Goal: Task Accomplishment & Management: Manage account settings

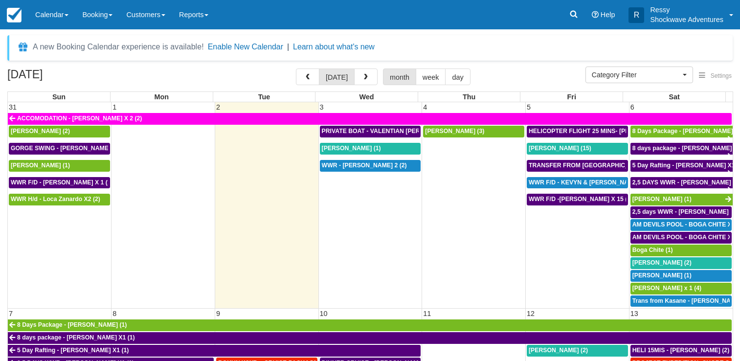
select select
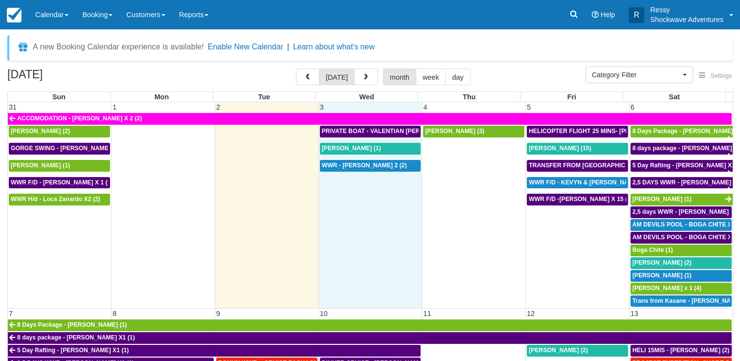
click at [379, 205] on td "WWR - REBECCA ENNION X 2 (2)" at bounding box center [371, 234] width 104 height 148
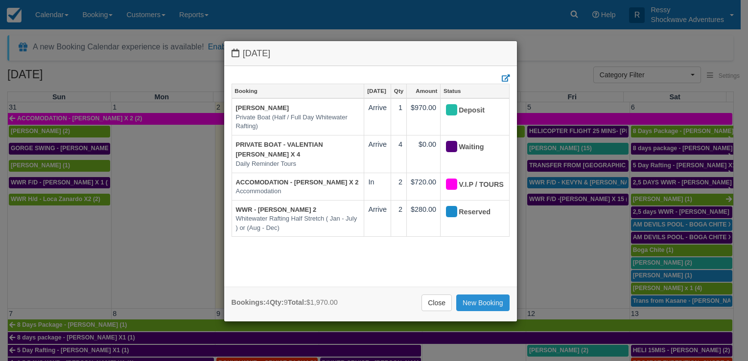
click at [496, 295] on link "New Booking" at bounding box center [482, 303] width 53 height 17
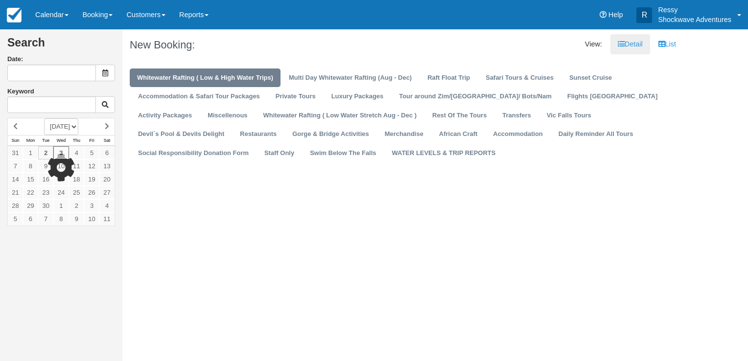
type input "09/03/25"
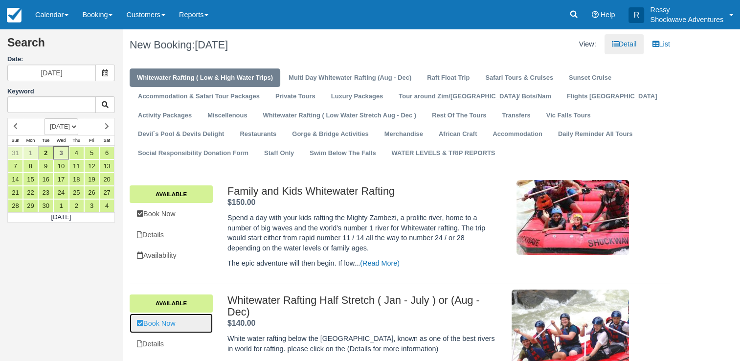
click at [179, 330] on link "Book Now" at bounding box center [171, 324] width 83 height 20
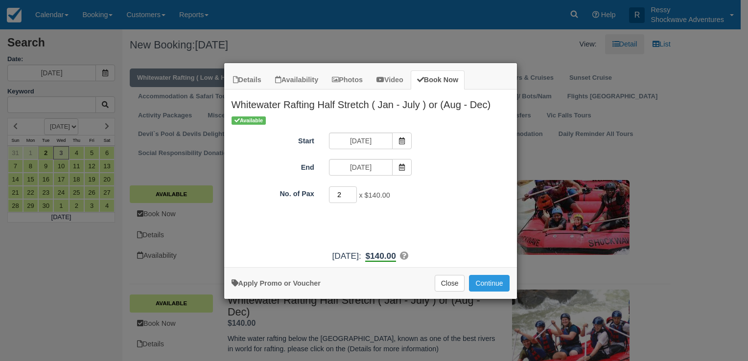
click at [354, 192] on input "2" at bounding box center [343, 194] width 28 height 17
type input "3"
click at [354, 192] on input "3" at bounding box center [343, 194] width 28 height 17
click at [496, 281] on button "Continue" at bounding box center [489, 283] width 40 height 17
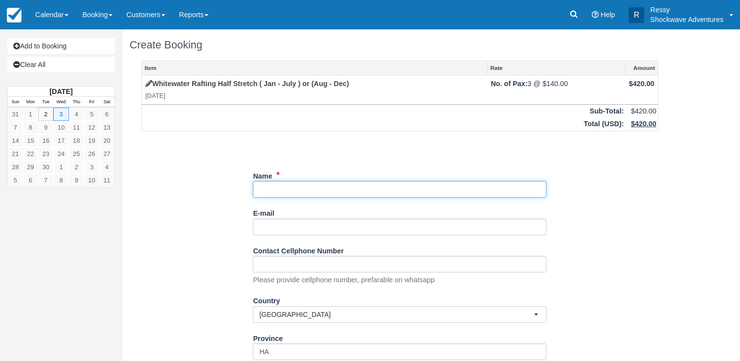
click at [308, 194] on input "Name" at bounding box center [400, 189] width 294 height 17
paste input "Tasos Giatzoglou x3 9307 Mkhosana"
click at [259, 185] on input "Name" at bounding box center [400, 189] width 294 height 17
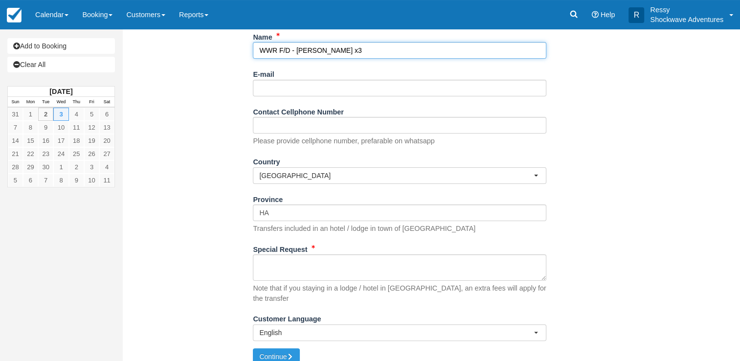
type input "WWR F/D - [PERSON_NAME] x3"
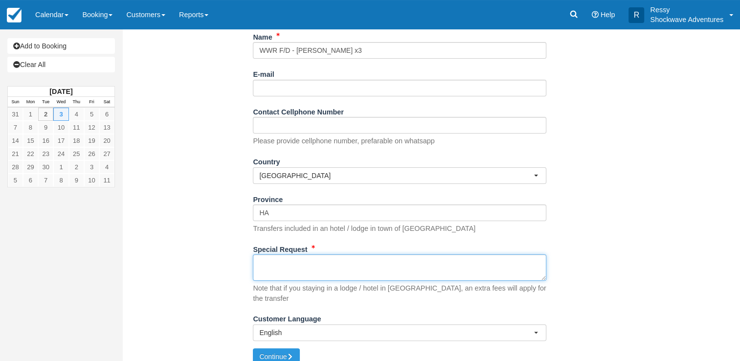
click at [271, 265] on textarea "Special Request" at bounding box center [400, 267] width 294 height 26
paste textarea "Tasos Giatzoglou x3 9307 Mkhosana"
click at [322, 259] on textarea "Tasos Giatzoglou x3 9307 Mkhosana" at bounding box center [400, 267] width 294 height 26
type textarea "9307 Mkhosana Pick up"
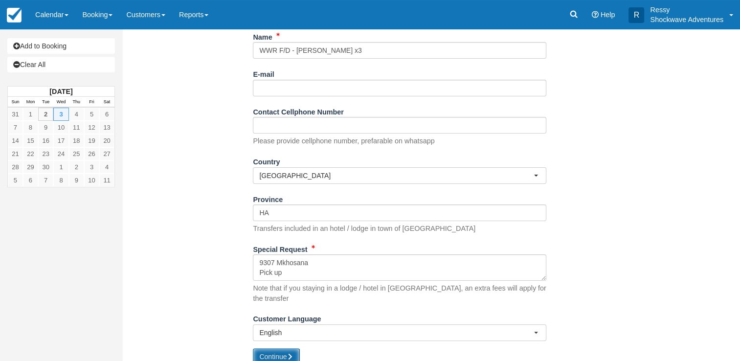
click at [272, 348] on button "Continue" at bounding box center [276, 356] width 47 height 17
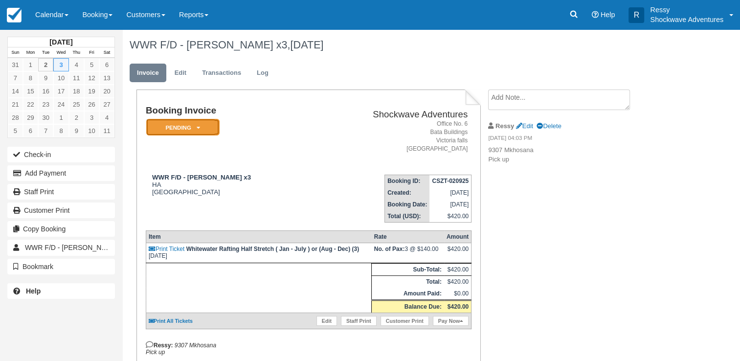
click at [181, 127] on em "Pending" at bounding box center [182, 127] width 73 height 17
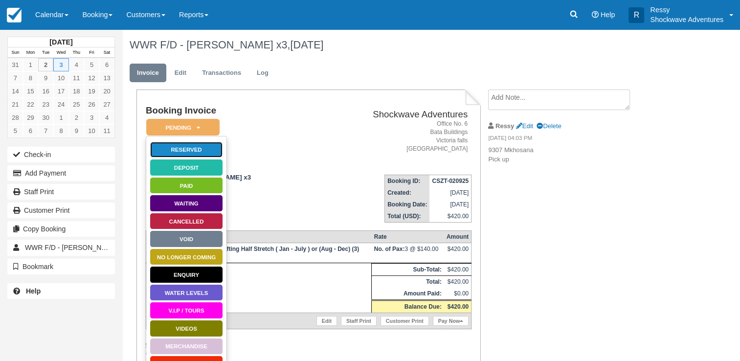
click at [188, 148] on link "Reserved" at bounding box center [186, 149] width 73 height 17
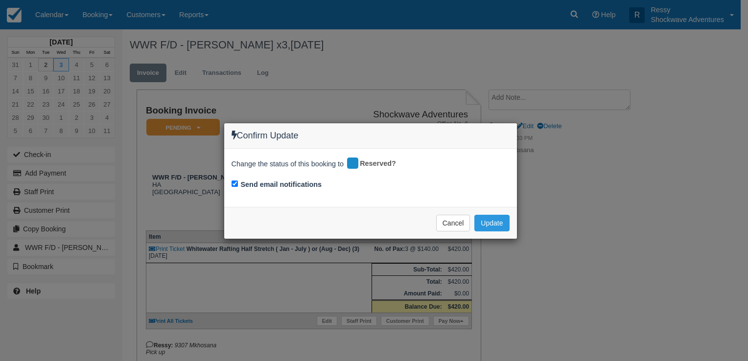
click at [240, 183] on div "Send email notifications" at bounding box center [370, 186] width 278 height 14
click at [232, 181] on input "Send email notifications" at bounding box center [234, 184] width 6 height 6
checkbox input "false"
click at [489, 220] on button "Update" at bounding box center [491, 223] width 35 height 17
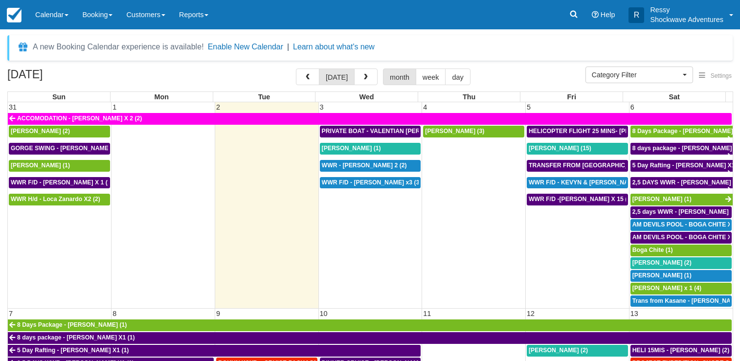
select select
click at [362, 182] on span "WWR F/D - Tasos Giatzoglou x3 (3)" at bounding box center [372, 182] width 100 height 7
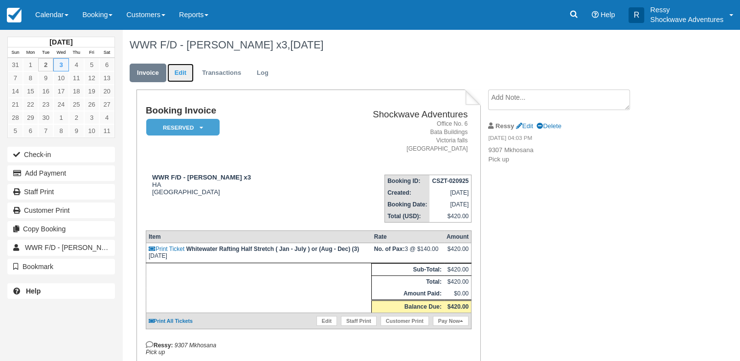
click at [178, 69] on link "Edit" at bounding box center [180, 73] width 26 height 19
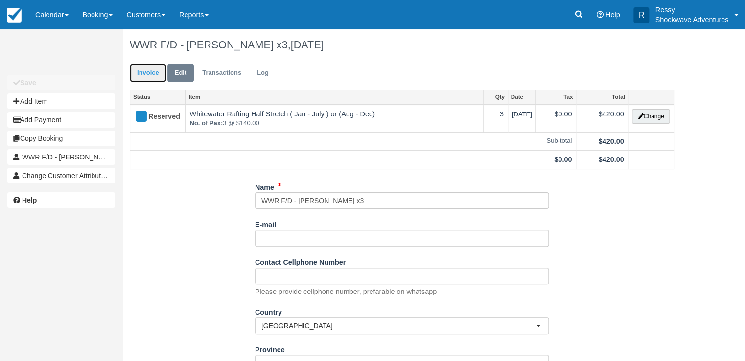
click at [143, 78] on link "Invoice" at bounding box center [148, 73] width 37 height 19
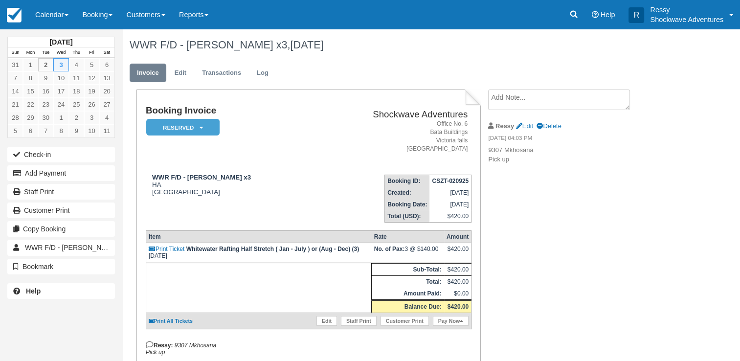
click at [524, 95] on textarea at bounding box center [559, 100] width 142 height 21
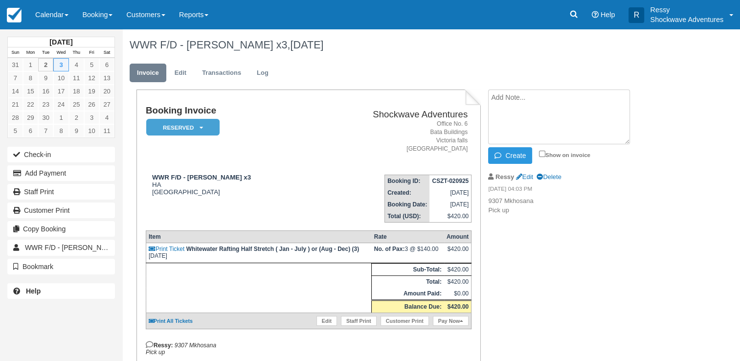
click at [521, 180] on div "Ressy Edit Delete" at bounding box center [570, 176] width 165 height 15
click at [521, 179] on icon at bounding box center [519, 177] width 6 height 6
type textarea "9307 Mkhosana Pick up at 0730 hours"
click at [498, 158] on icon "button" at bounding box center [500, 155] width 11 height 7
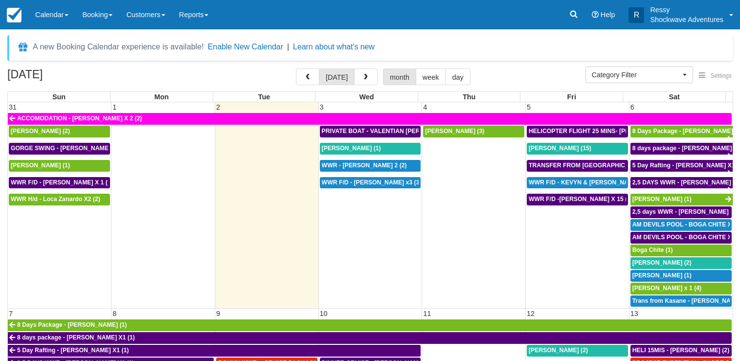
select select
